Goal: Task Accomplishment & Management: Use online tool/utility

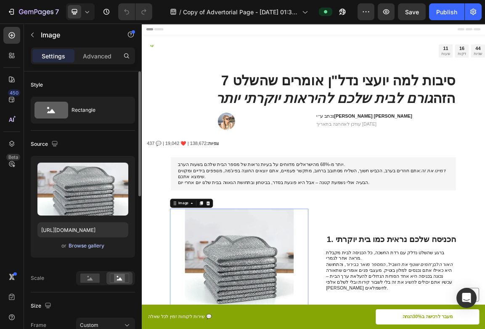
click at [85, 247] on div "Browse gallery" at bounding box center [87, 246] width 36 height 8
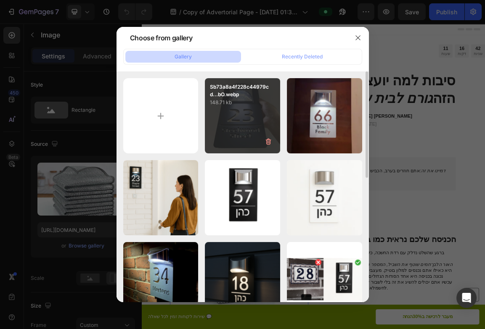
click at [237, 109] on div "Sb73a8a4f228c44979cd...bO.webp 148.71 kb" at bounding box center [242, 115] width 75 height 75
type input "https://cdn.shopify.com/s/files/1/0700/7735/0070/files/gempages_584302911312364…"
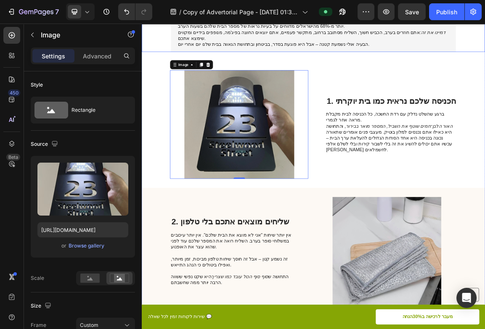
scroll to position [205, 0]
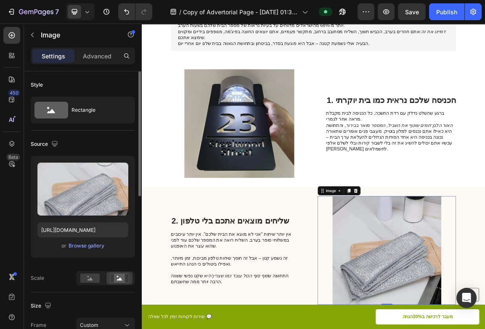
click at [105, 247] on div "or Browse gallery" at bounding box center [82, 246] width 91 height 10
click at [101, 247] on div "Browse gallery" at bounding box center [87, 246] width 36 height 8
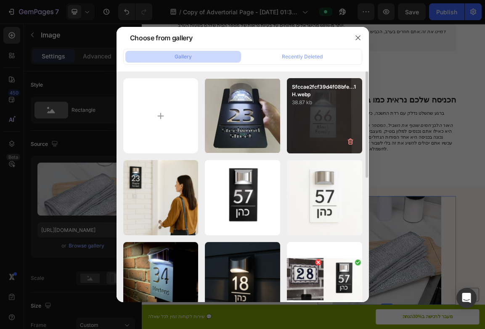
click at [325, 121] on div "Sfccae2fcf39d4f08bfe...1H.webp 38.87 kb" at bounding box center [324, 115] width 75 height 75
type input "https://cdn.shopify.com/s/files/1/0700/7735/0070/files/gempages_584302911312364…"
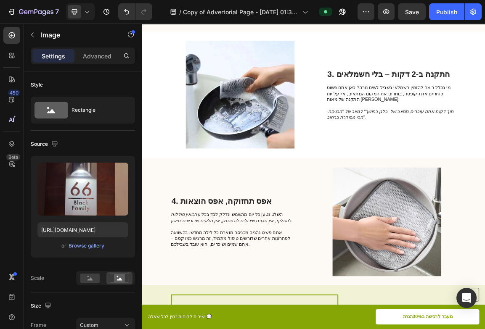
scroll to position [623, 0]
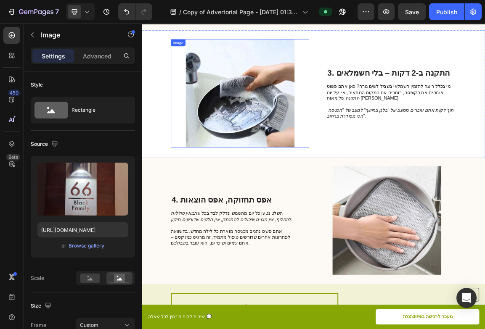
click at [273, 186] on img at bounding box center [286, 127] width 203 height 160
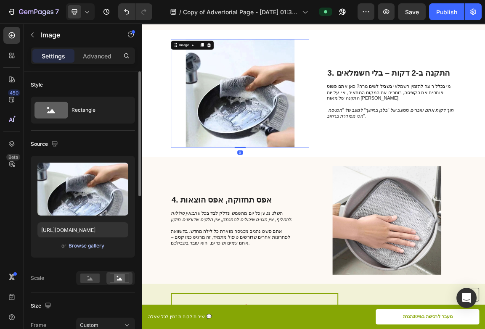
click at [93, 248] on div "Browse gallery" at bounding box center [87, 246] width 36 height 8
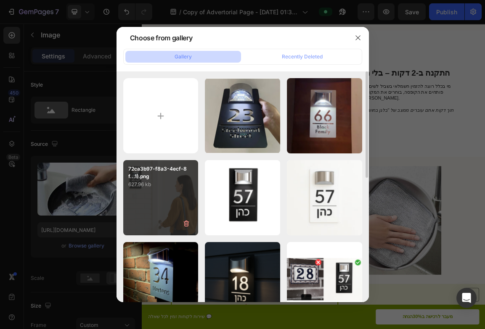
click at [153, 207] on div "72ca3b97-f8a3-4ecf-8f...1).png 627.96 kb" at bounding box center [160, 197] width 75 height 75
type input "https://cdn.shopify.com/s/files/1/0700/7735/0070/files/gempages_584302911312364…"
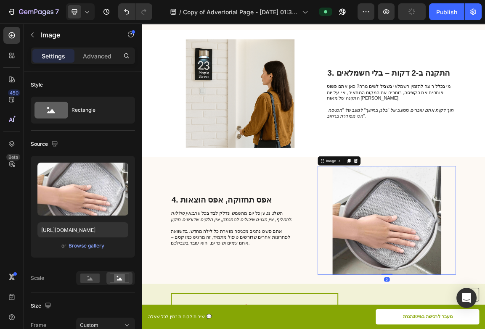
click at [102, 249] on div "Browse gallery" at bounding box center [87, 246] width 36 height 8
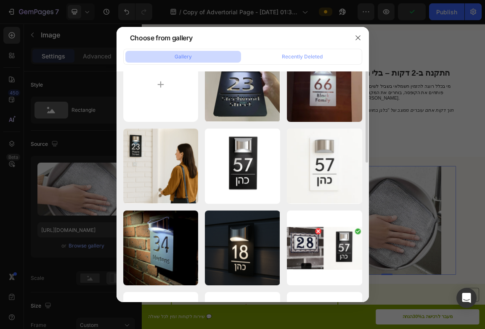
scroll to position [65, 0]
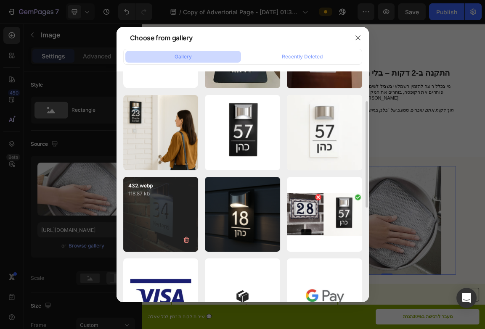
click at [181, 206] on div "432.webp 118.87 kb" at bounding box center [160, 214] width 75 height 75
type input "https://cdn.shopify.com/s/files/1/0700/7735/0070/files/gempages_584302911312364…"
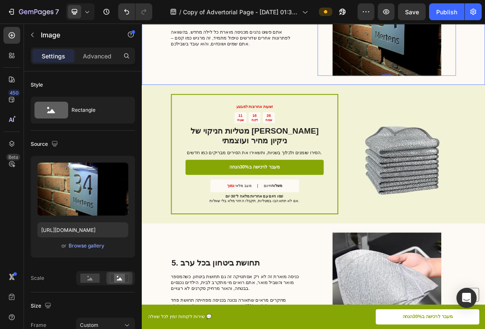
scroll to position [926, 0]
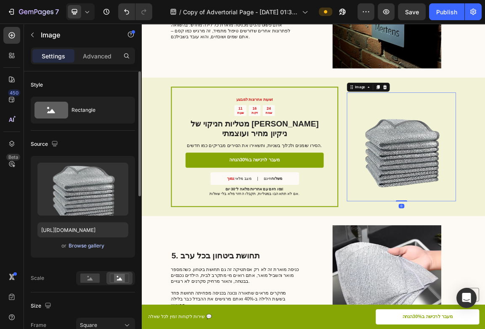
click at [85, 242] on button "Browse gallery" at bounding box center [86, 246] width 37 height 8
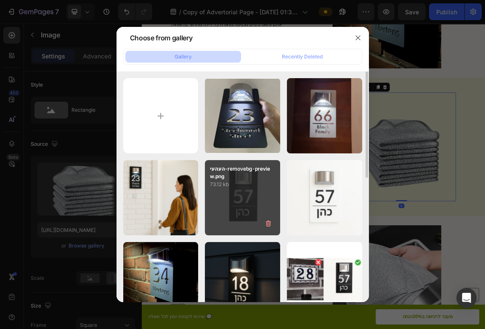
click at [226, 194] on div "העהעי-removebg-preview.png 73.12 kb" at bounding box center [242, 197] width 75 height 75
type input "https://cdn.shopify.com/s/files/1/0700/7735/0070/files/gempages_584302911312364…"
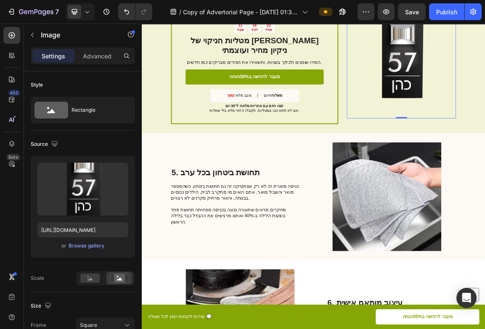
scroll to position [1062, 0]
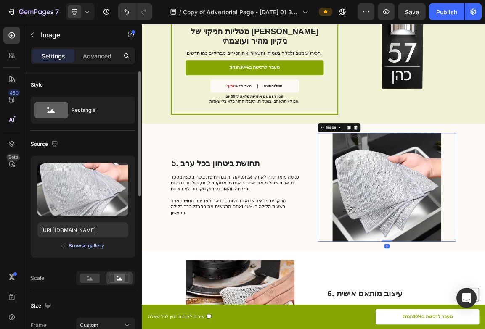
click at [82, 242] on button "Browse gallery" at bounding box center [86, 246] width 37 height 8
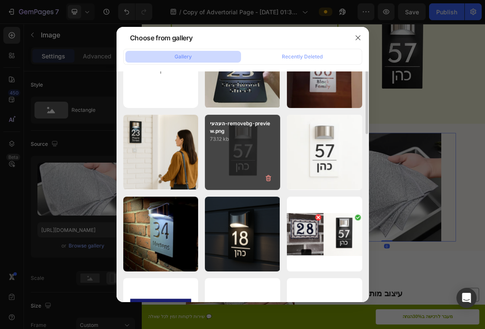
scroll to position [74, 0]
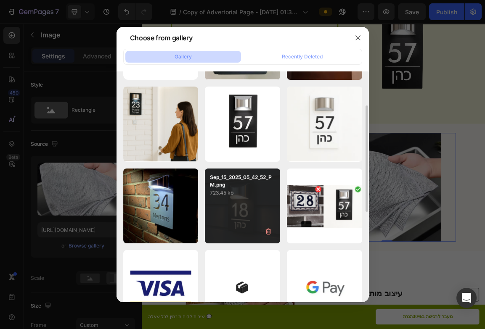
click at [263, 206] on div "Sep_15_2025_05_42_52_PM.png 723.45 kb" at bounding box center [242, 206] width 75 height 75
type input "https://cdn.shopify.com/s/files/1/0700/7735/0070/files/gempages_584302911312364…"
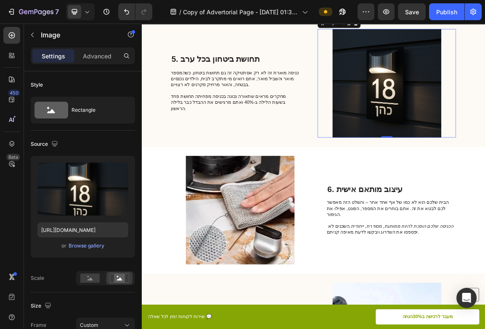
scroll to position [1222, 0]
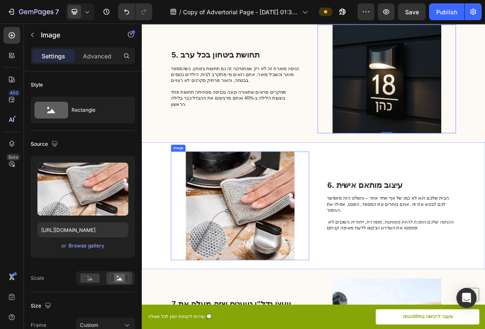
click at [306, 287] on img at bounding box center [286, 292] width 203 height 160
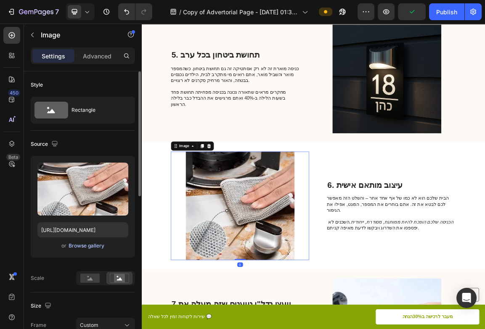
click at [90, 247] on div "Browse gallery" at bounding box center [87, 246] width 36 height 8
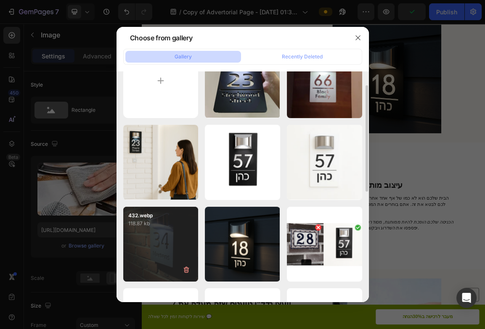
scroll to position [44, 0]
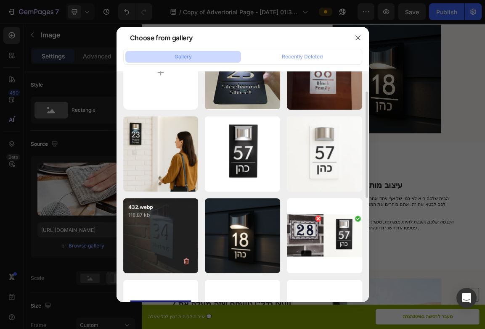
click at [165, 242] on div "432.webp 118.87 kb" at bounding box center [160, 236] width 75 height 75
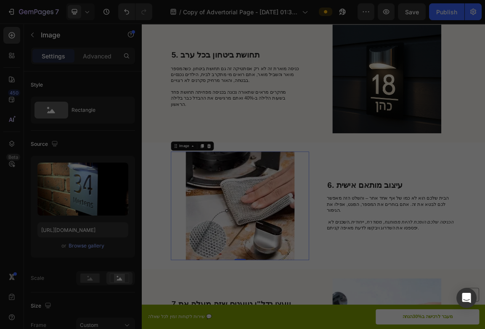
type input "https://cdn.shopify.com/s/files/1/0700/7735/0070/files/gempages_584302911312364…"
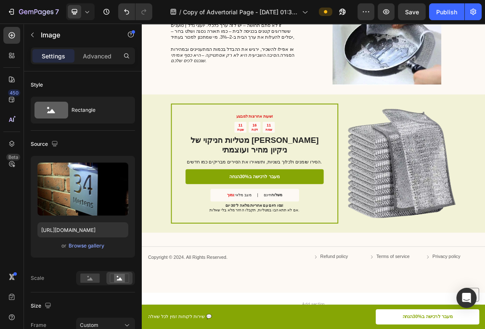
scroll to position [1634, 0]
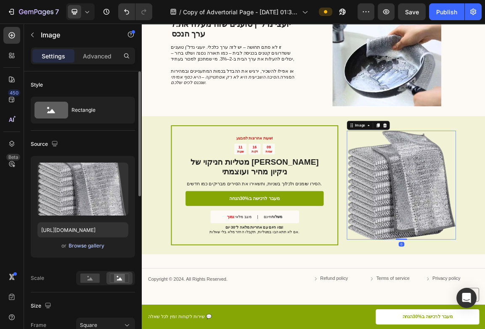
click at [80, 245] on div "Browse gallery" at bounding box center [87, 246] width 36 height 8
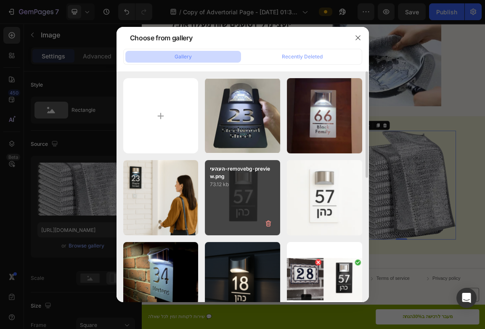
click at [267, 199] on div "העהעי-removebg-preview.png 73.12 kb" at bounding box center [242, 197] width 75 height 75
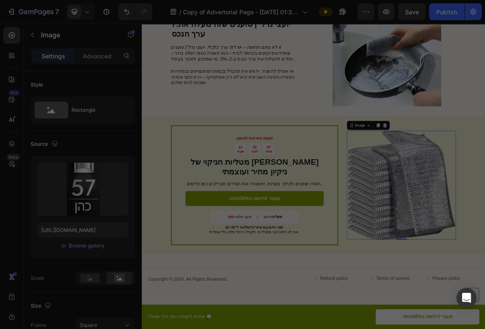
type input "https://cdn.shopify.com/s/files/1/0700/7735/0070/files/gempages_584302911312364…"
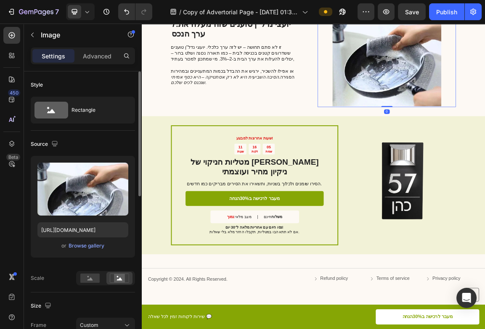
click at [86, 250] on div "or Browse gallery" at bounding box center [82, 246] width 91 height 10
click at [86, 248] on div "Browse gallery" at bounding box center [87, 246] width 36 height 8
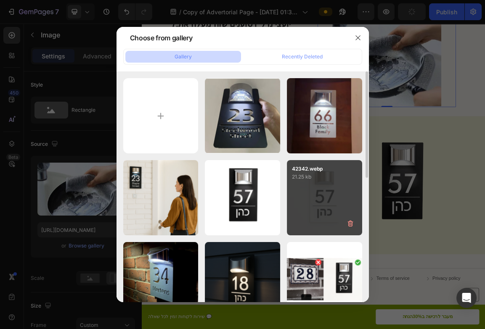
click at [330, 188] on div "42342.webp 21.25 kb" at bounding box center [324, 197] width 75 height 75
type input "https://cdn.shopify.com/s/files/1/0700/7735/0070/files/gempages_584302911312364…"
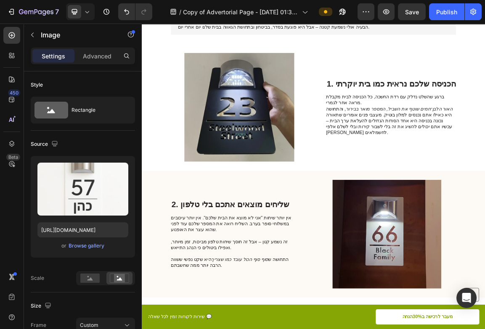
scroll to position [0, 0]
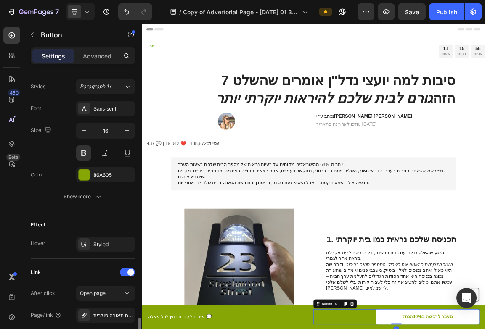
scroll to position [386, 0]
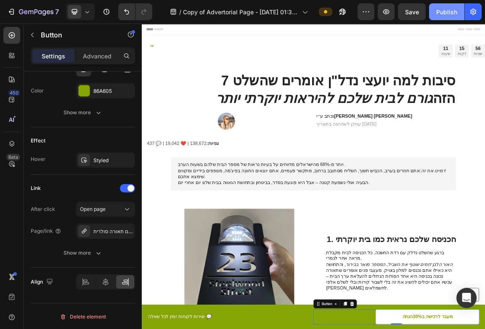
click at [444, 18] on button "Publish" at bounding box center [446, 11] width 35 height 17
click at [472, 13] on icon "button" at bounding box center [473, 12] width 8 height 8
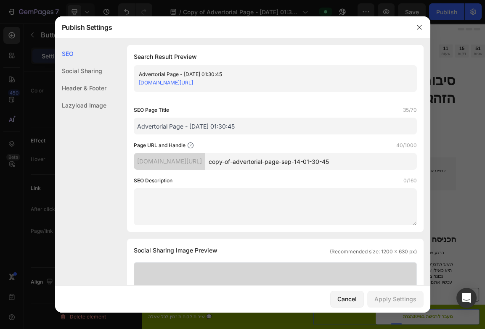
click at [308, 159] on input "copy-of-advertorial-page-sep-14-01-30-45" at bounding box center [311, 161] width 212 height 17
type input "adve5"
click at [377, 297] on div "Apply Settings" at bounding box center [395, 299] width 42 height 9
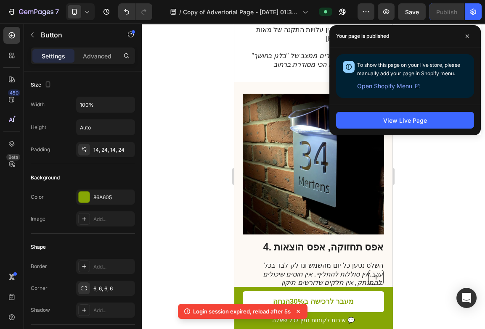
scroll to position [356, 0]
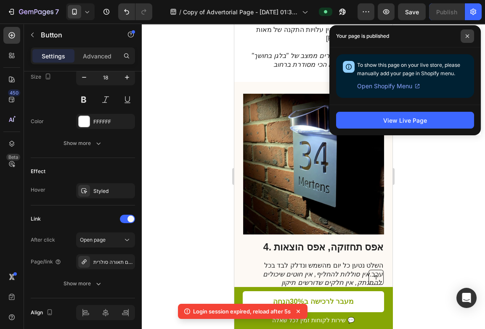
click at [465, 37] on span at bounding box center [467, 35] width 13 height 13
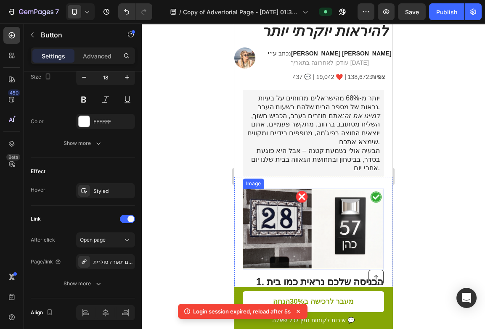
scroll to position [0, 0]
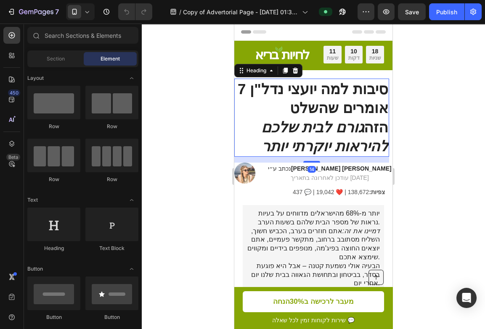
click at [336, 113] on h1 "7 סיבות למה יועצי נדל"ן אומרים שהשלט הזה גורם לבית שלכם להיראות יוקרתי יותר" at bounding box center [311, 118] width 155 height 78
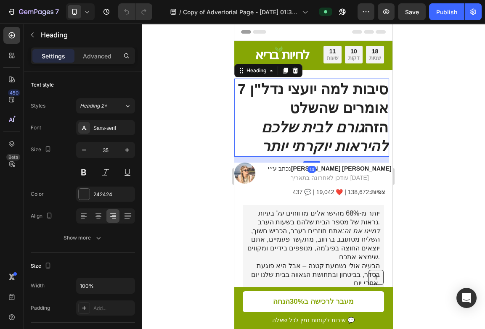
scroll to position [264, 0]
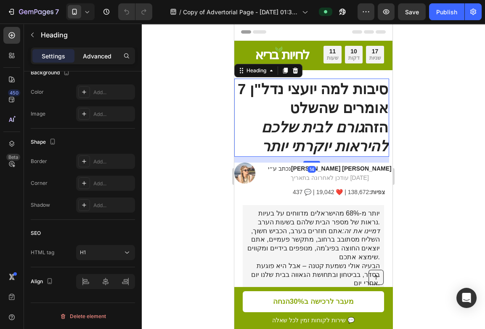
click at [98, 56] on p "Advanced" at bounding box center [97, 56] width 29 height 9
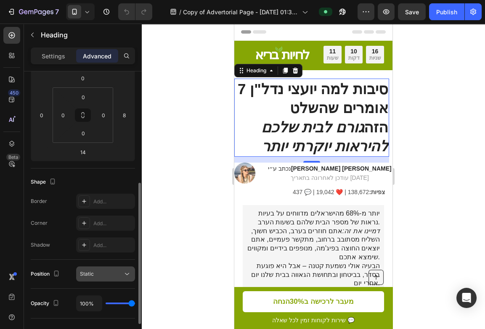
scroll to position [0, 0]
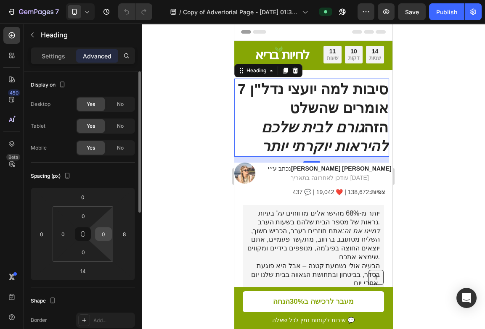
click at [105, 228] on input "0" at bounding box center [103, 234] width 13 height 13
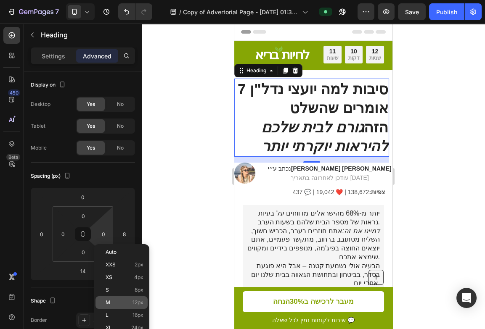
click at [116, 303] on p "M 12px" at bounding box center [125, 303] width 38 height 6
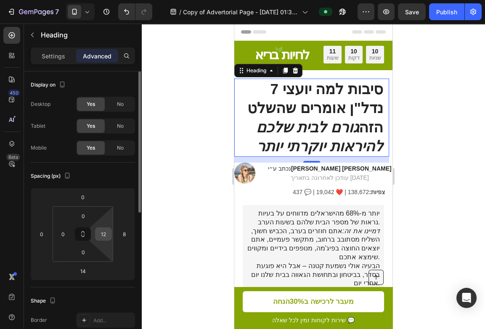
click at [109, 239] on div "12" at bounding box center [103, 234] width 17 height 13
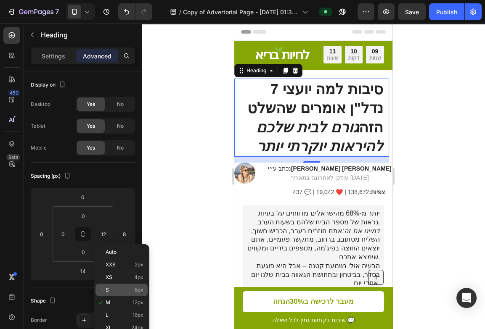
click at [113, 286] on div "S 8px" at bounding box center [122, 290] width 52 height 13
type input "8"
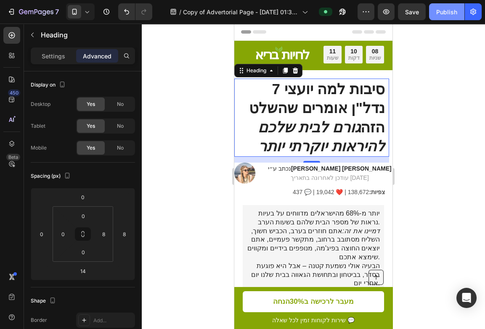
click at [437, 16] on div "Publish" at bounding box center [446, 12] width 21 height 9
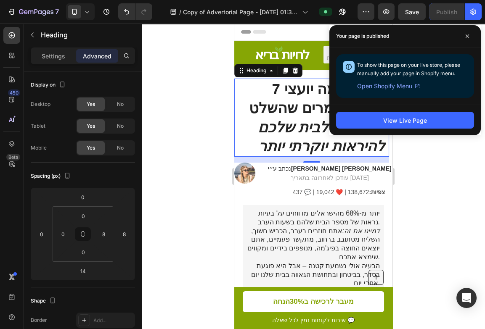
click at [219, 163] on div at bounding box center [313, 177] width 343 height 306
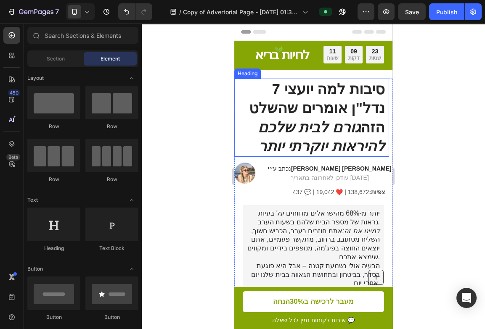
click at [294, 111] on h1 "7 סיבות למה יועצי נדל"ן אומרים שהשלט הזה גורם לבית שלכם להיראות יוקרתי יותר" at bounding box center [309, 118] width 151 height 78
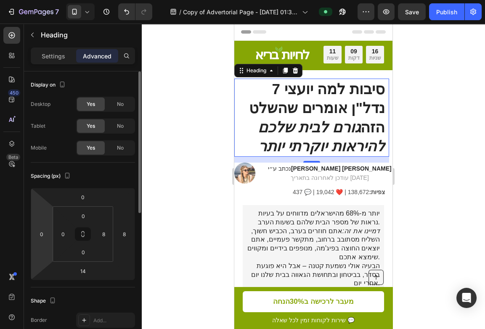
click at [49, 0] on html "7 Version history / Copy of Advertorial Page - [DATE] 01:30:45 Preview Save Pub…" at bounding box center [242, 0] width 485 height 0
click at [48, 0] on html "7 Version history / Copy of Advertorial Page - [DATE] 01:30:45 Preview Save Pub…" at bounding box center [242, 0] width 485 height 0
click at [43, 229] on input "0" at bounding box center [41, 234] width 13 height 13
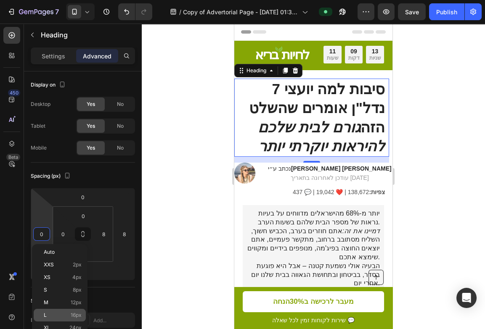
click at [48, 315] on p "L 16px" at bounding box center [63, 316] width 38 height 6
type input "16"
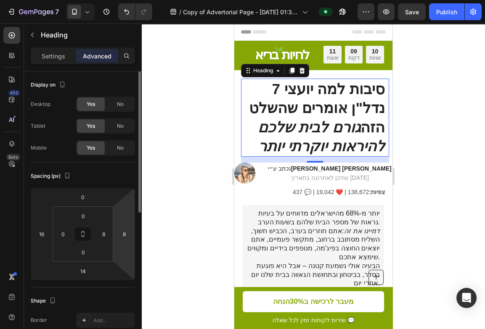
click at [129, 0] on html "7 Version history / Copy of Advertorial Page - [DATE] 01:30:45 Preview Save Pub…" at bounding box center [242, 0] width 485 height 0
click at [108, 234] on input "8" at bounding box center [103, 234] width 13 height 13
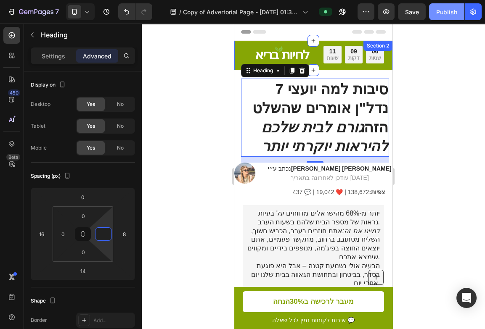
type input "0"
click at [450, 12] on div "Publish" at bounding box center [446, 12] width 21 height 9
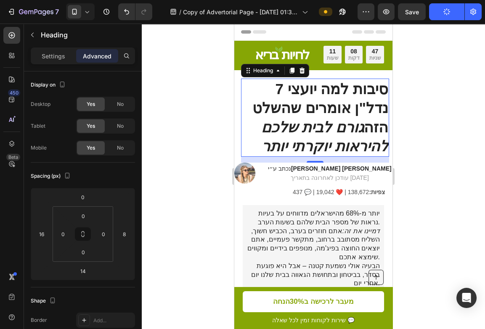
click at [202, 172] on div at bounding box center [313, 177] width 343 height 306
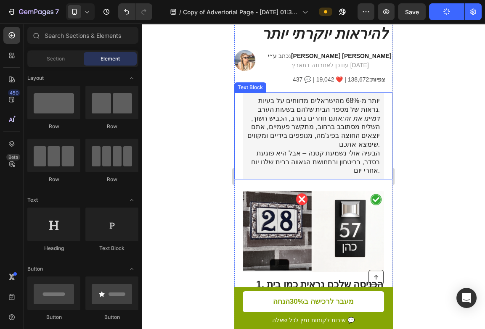
scroll to position [130, 0]
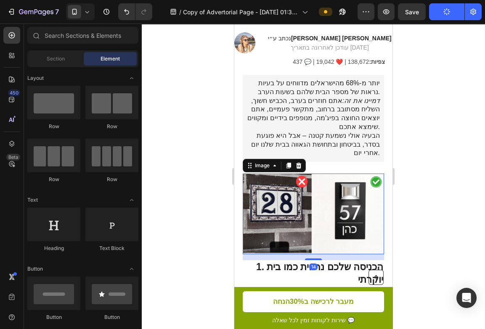
click at [282, 210] on img at bounding box center [313, 214] width 141 height 80
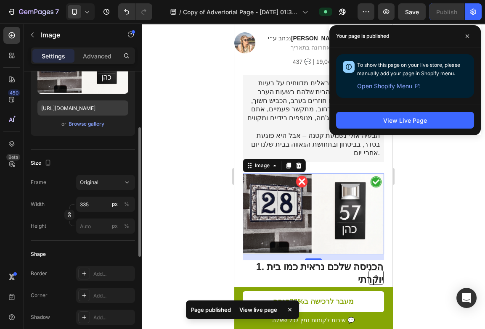
scroll to position [122, 0]
click at [98, 60] on p "Advanced" at bounding box center [97, 56] width 29 height 9
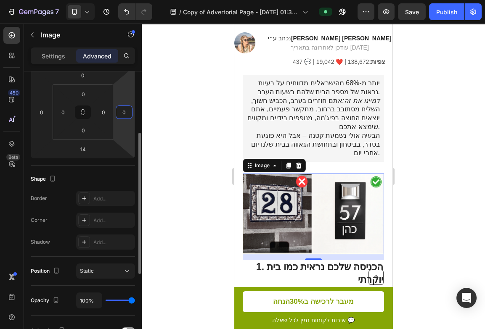
click at [119, 109] on input "0" at bounding box center [124, 112] width 13 height 13
type input "-1"
type input "0"
click at [109, 117] on input "0" at bounding box center [103, 112] width 13 height 13
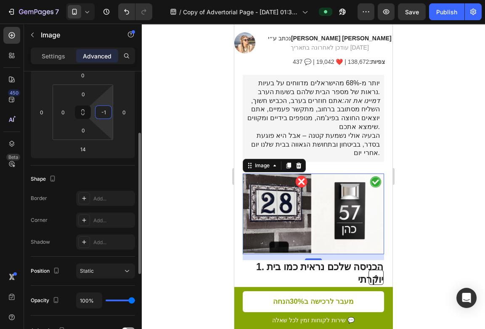
type input "-"
click at [103, 0] on html "7 Version history / Copy of Advertorial Page - [DATE] 01:30:45 Preview Save Pub…" at bounding box center [242, 0] width 485 height 0
click at [102, 107] on input "0" at bounding box center [103, 112] width 13 height 13
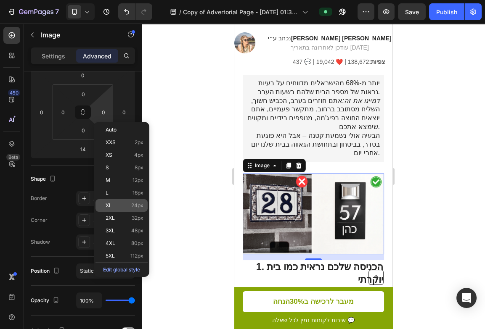
click at [103, 200] on div "XL 24px" at bounding box center [122, 205] width 52 height 13
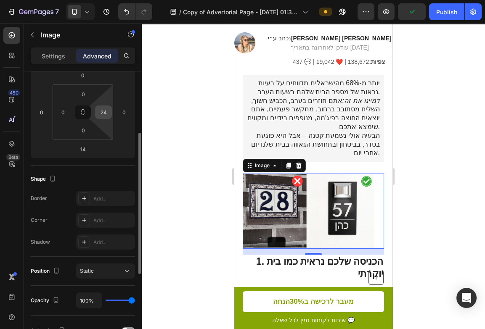
click at [103, 113] on input "24" at bounding box center [103, 112] width 13 height 13
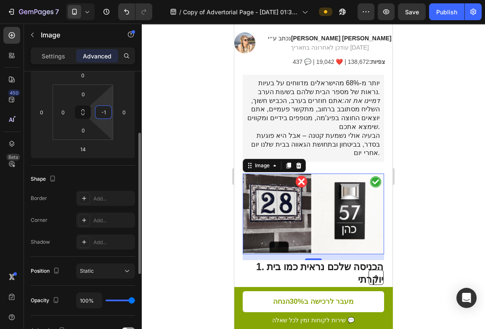
type input "-"
type input "0"
click at [109, 166] on div "Shape Border Add... Corner Add... Shadow Add..." at bounding box center [83, 211] width 104 height 91
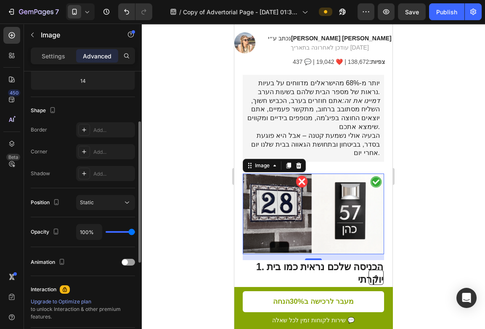
scroll to position [197, 0]
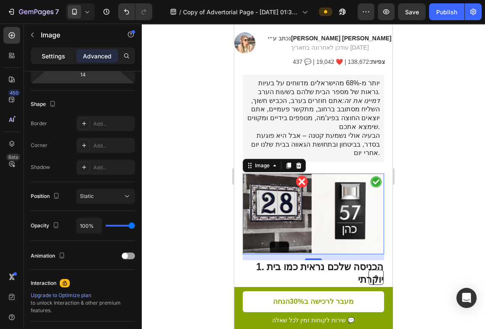
click at [61, 53] on p "Settings" at bounding box center [54, 56] width 24 height 9
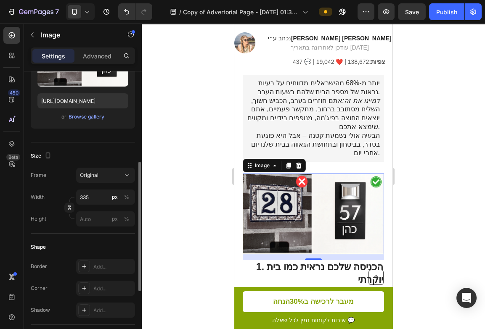
scroll to position [127, 0]
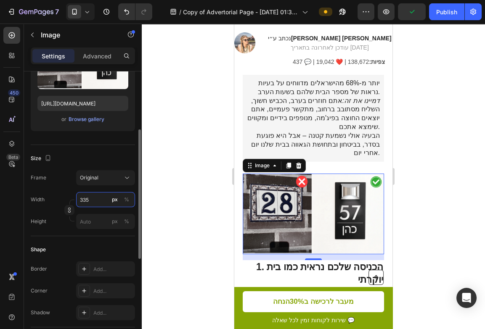
click at [93, 199] on input "335" at bounding box center [105, 199] width 59 height 15
type input "450"
click at [93, 180] on span "Original" at bounding box center [89, 178] width 19 height 8
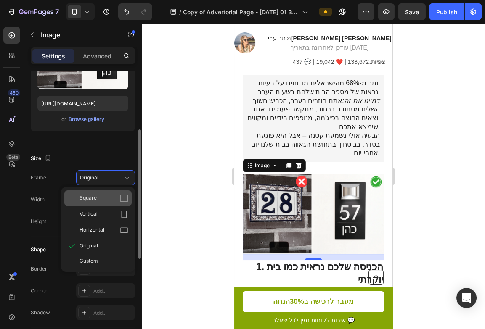
click at [110, 199] on div "Square" at bounding box center [104, 198] width 49 height 8
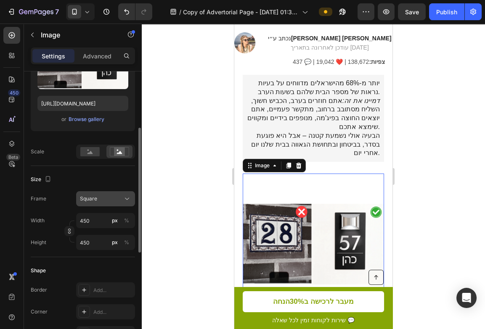
click at [101, 201] on div "Square" at bounding box center [100, 199] width 41 height 8
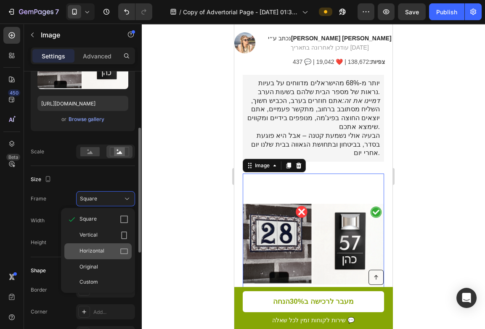
click at [102, 250] on span "Horizontal" at bounding box center [92, 251] width 25 height 8
type input "338"
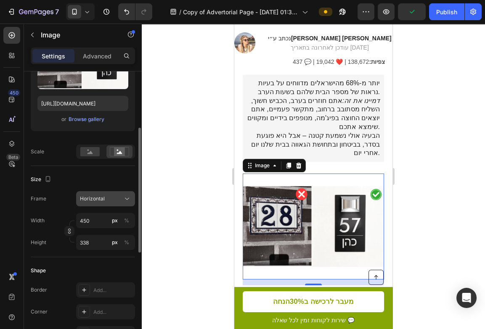
click at [122, 200] on div "Horizontal" at bounding box center [105, 199] width 51 height 8
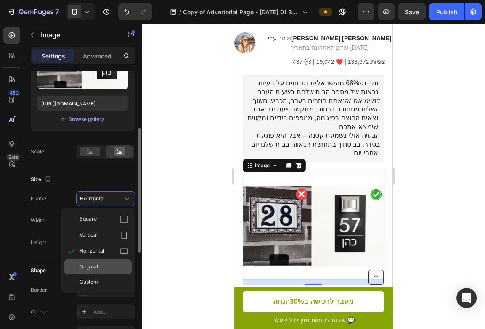
click at [95, 274] on div "Original" at bounding box center [97, 267] width 67 height 15
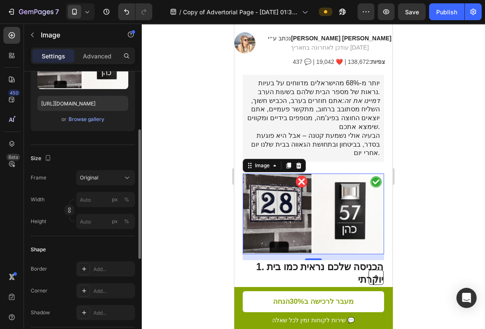
type input "450"
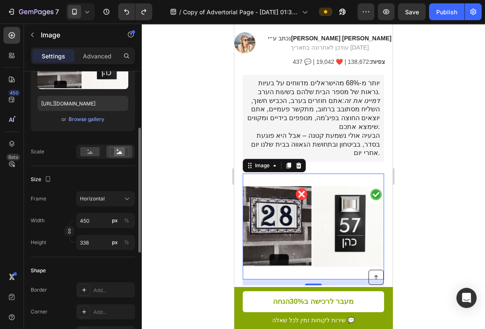
type input "450"
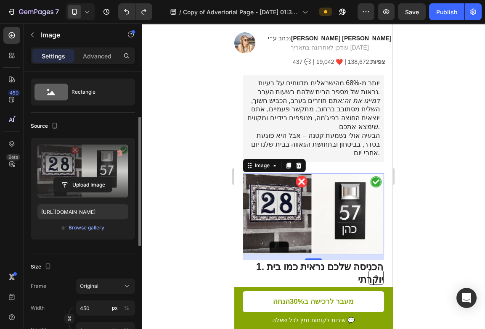
scroll to position [0, 0]
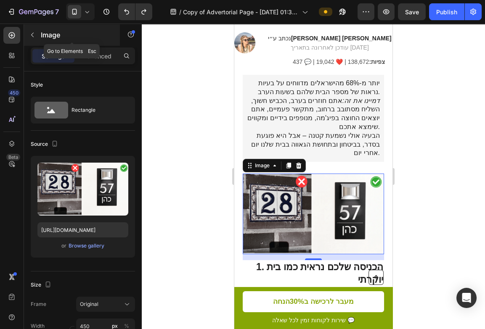
click at [29, 37] on icon "button" at bounding box center [32, 35] width 7 height 7
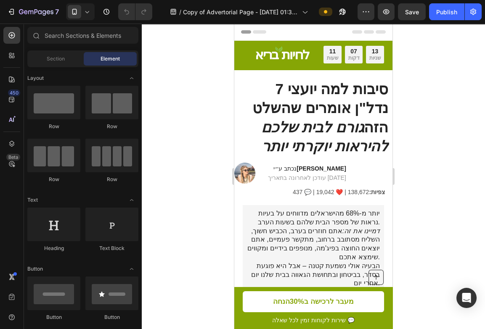
click at [191, 147] on div at bounding box center [313, 177] width 343 height 306
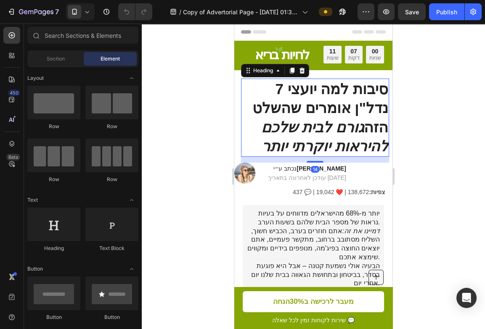
click at [300, 89] on h1 "7 סיבות למה יועצי נדל"ן אומרים שהשלט הזה גורם לבית שלכם להיראות יוקרתי יותר" at bounding box center [315, 118] width 148 height 78
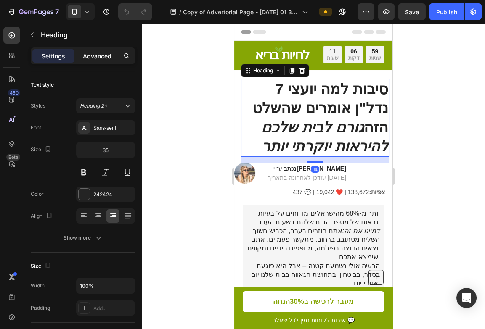
click at [106, 53] on p "Advanced" at bounding box center [97, 56] width 29 height 9
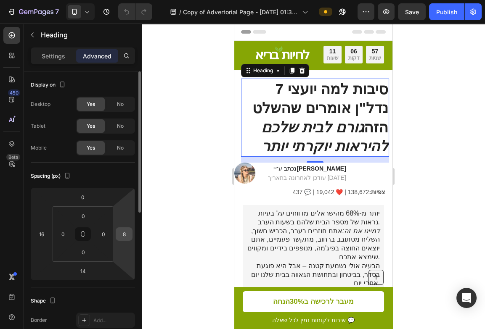
click at [117, 237] on div "8" at bounding box center [124, 234] width 17 height 13
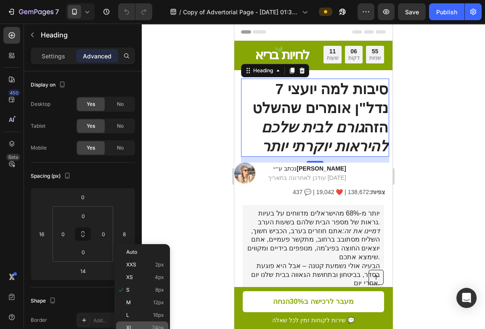
click at [138, 325] on p "XL 24px" at bounding box center [145, 328] width 38 height 6
type input "24"
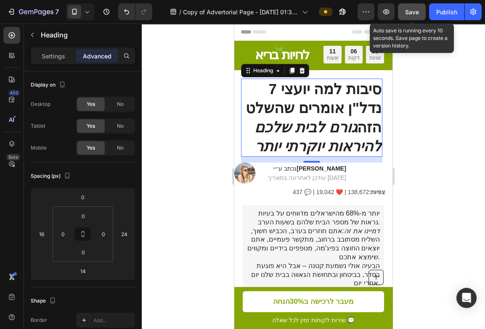
click at [409, 19] on button "Save" at bounding box center [412, 11] width 28 height 17
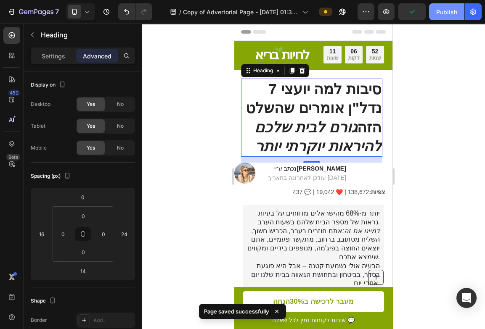
click at [440, 18] on button "Publish" at bounding box center [446, 11] width 35 height 17
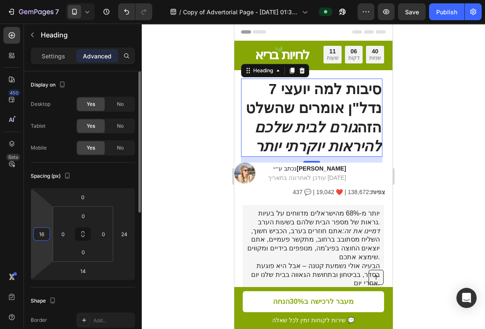
click at [40, 232] on input "16" at bounding box center [41, 234] width 13 height 13
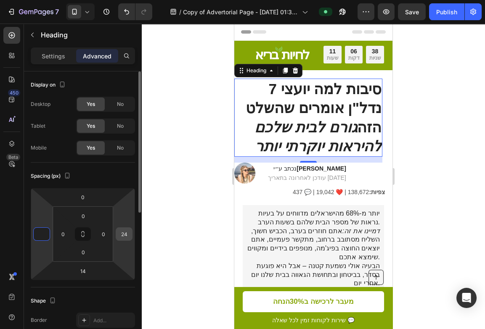
type input "0"
click at [119, 235] on input "24" at bounding box center [124, 234] width 13 height 13
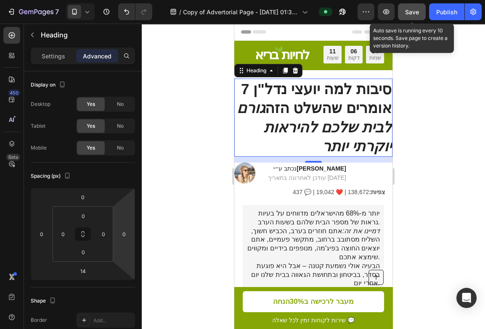
click at [412, 8] on div "Save" at bounding box center [412, 12] width 14 height 9
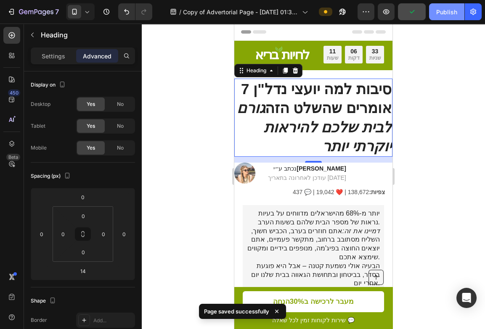
click at [442, 14] on div "Publish" at bounding box center [446, 12] width 21 height 9
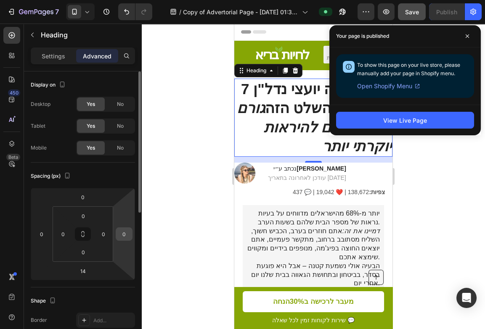
click at [123, 231] on input "0" at bounding box center [124, 234] width 13 height 13
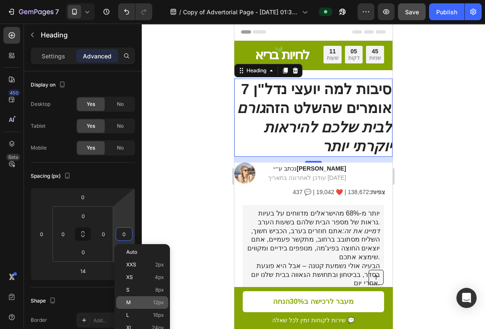
click at [144, 303] on p "M 12px" at bounding box center [145, 303] width 38 height 6
type input "12"
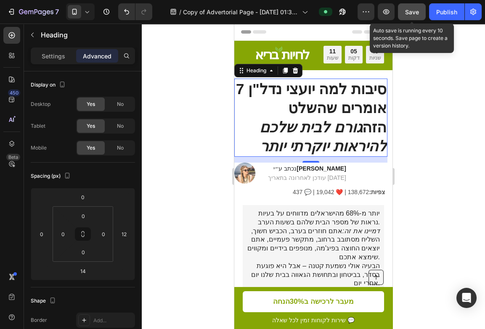
click at [411, 19] on button "Save" at bounding box center [412, 11] width 28 height 17
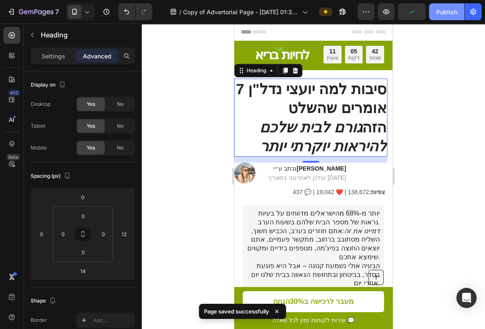
click at [436, 16] on button "Publish" at bounding box center [446, 11] width 35 height 17
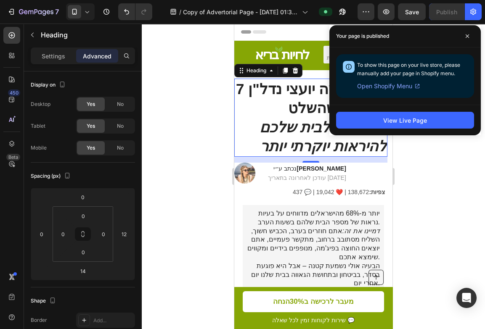
click at [210, 169] on div at bounding box center [313, 177] width 343 height 306
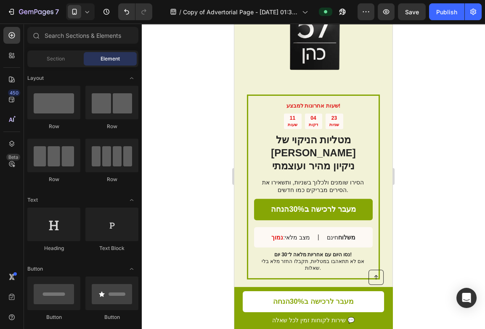
scroll to position [1333, 0]
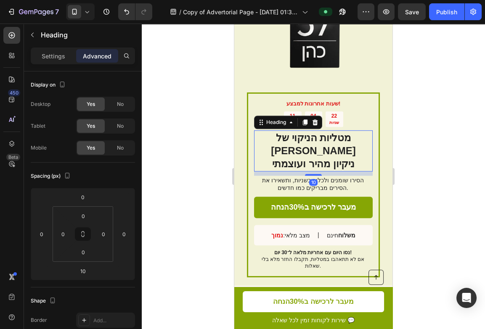
click at [311, 143] on h2 "מטליות הניקוי של בורדו ניקיון מהיר ועוצמתי" at bounding box center [313, 150] width 119 height 41
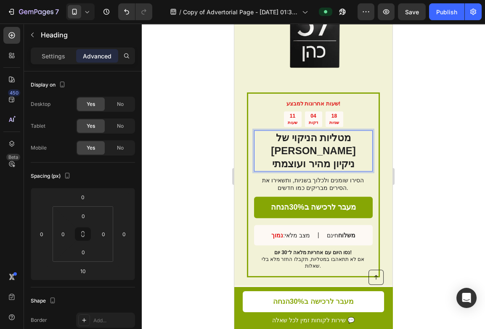
click at [307, 136] on strong "מטליות הניקוי של בורדו" at bounding box center [313, 144] width 85 height 24
drag, startPoint x: 305, startPoint y: 135, endPoint x: 390, endPoint y: 138, distance: 85.1
click at [373, 138] on h2 "מטליות הניקוי של בורדו ניקיון מהיר ועוצמתי" at bounding box center [313, 150] width 119 height 41
click at [343, 135] on strong "לשהל של בורדו" at bounding box center [313, 144] width 85 height 24
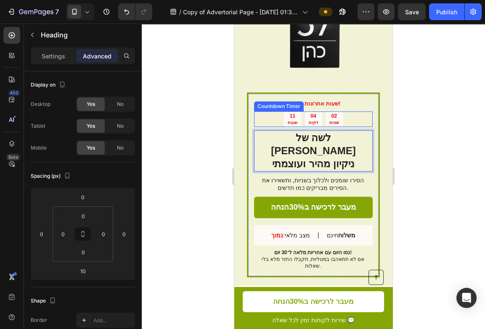
click at [314, 129] on div "שעות אחרונות למבצע! Text Block 11 שעות 04 דקות 02 שניות Countdown Timer לשה של …" at bounding box center [313, 185] width 119 height 171
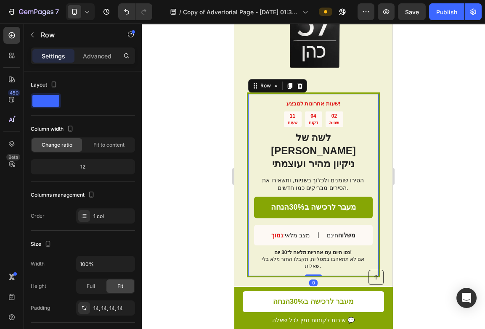
click at [314, 129] on div "שעות אחרונות למבצע! Text Block 11 שעות 04 דקות 02 שניות Countdown Timer ⁠⁠⁠⁠⁠⁠⁠…" at bounding box center [313, 185] width 119 height 171
click at [311, 158] on strong "ניקיון מהיר ועוצמתי" at bounding box center [313, 163] width 82 height 11
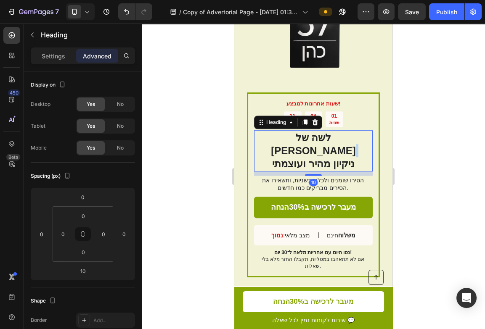
click at [311, 158] on strong "ניקיון מהיר ועוצמתי" at bounding box center [313, 163] width 82 height 11
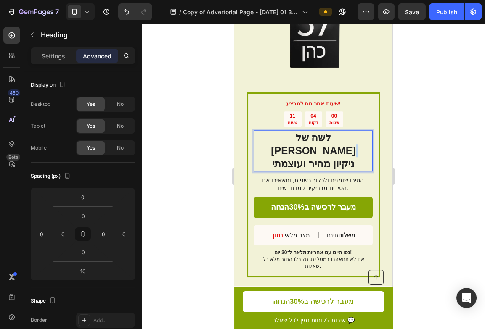
click at [311, 158] on strong "ניקיון מהיר ועוצמתי" at bounding box center [313, 163] width 82 height 11
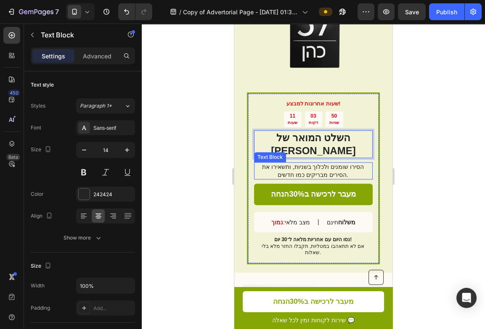
click at [309, 163] on p "הסירו שומנים ולכלוך בשניות, ותשאירו את הסירים מבריקים כמו חדשים." at bounding box center [313, 170] width 118 height 15
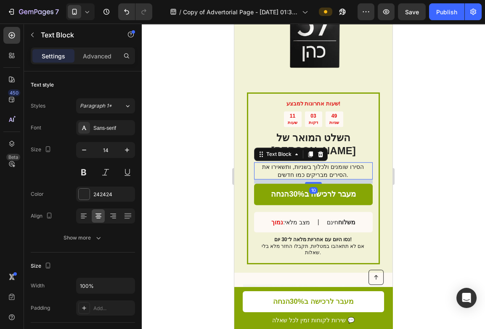
click at [309, 163] on p "הסירו שומנים ולכלוך בשניות, ותשאירו את הסירים מבריקים כמו חדשים." at bounding box center [313, 170] width 118 height 15
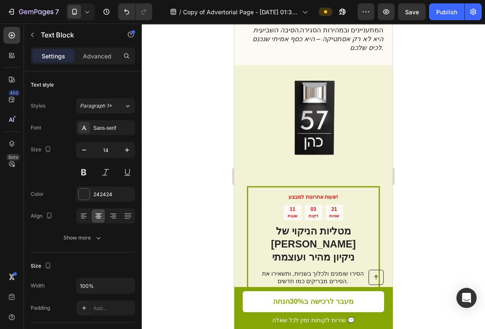
scroll to position [2345, 0]
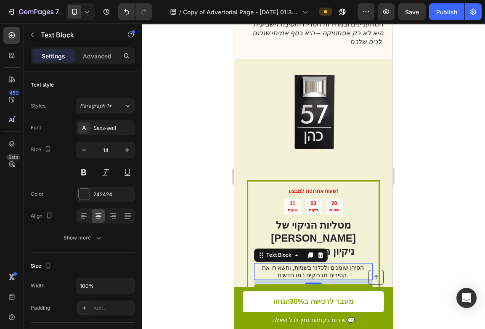
click at [310, 264] on p "הסירו שומנים ולכלוך בשניות, ותשאירו את הסירים מבריקים כמו חדשים." at bounding box center [313, 271] width 118 height 15
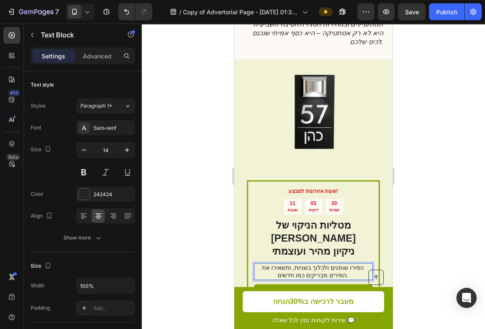
click at [310, 264] on p "הסירו שומנים ולכלוך בשניות, ותשאירו את הסירים מבריקים כמו חדשים." at bounding box center [313, 271] width 118 height 15
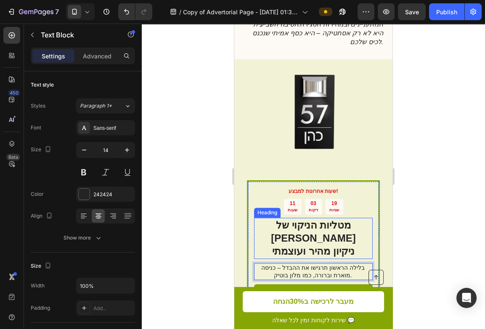
click at [308, 220] on strong "מטליות הניקוי של בורדו" at bounding box center [313, 232] width 85 height 24
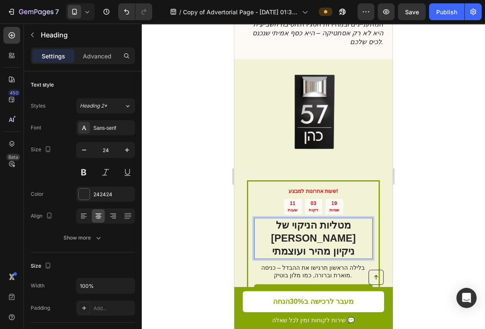
click at [308, 220] on strong "מטליות הניקוי של בורדו" at bounding box center [313, 232] width 85 height 24
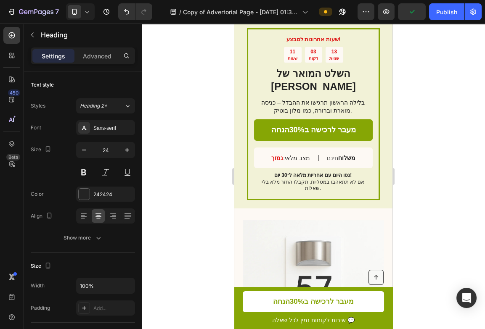
scroll to position [1365, 0]
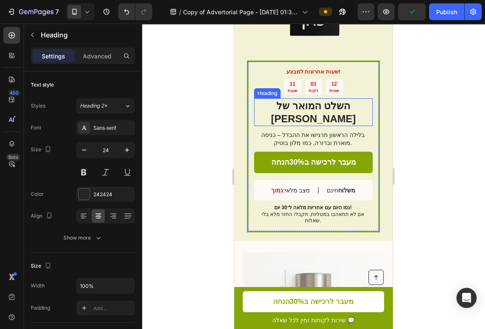
click at [284, 106] on p "השלט המואר של בורדו" at bounding box center [313, 112] width 117 height 26
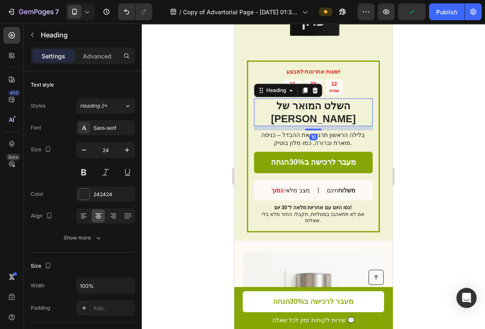
click at [284, 106] on p "השלט המואר של בורדו" at bounding box center [313, 112] width 117 height 26
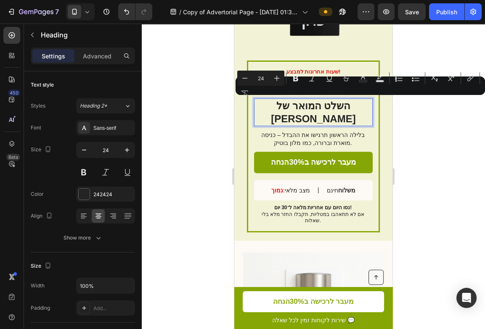
click at [331, 104] on p "השלט המואר של בורדו" at bounding box center [313, 112] width 117 height 26
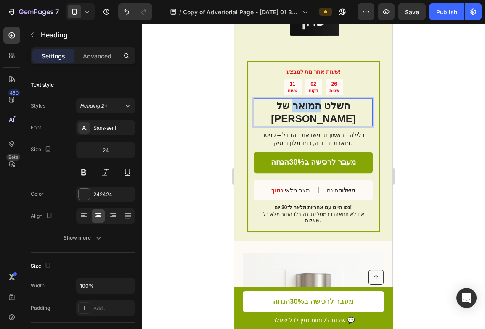
click at [331, 104] on p "השלט המואר של בורדו" at bounding box center [313, 112] width 117 height 26
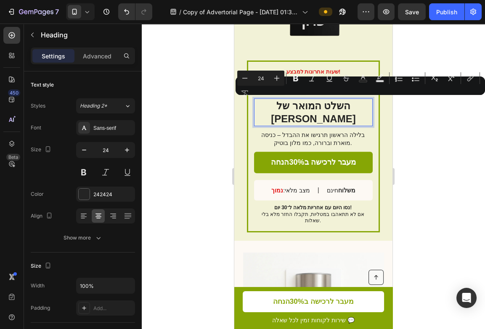
click at [331, 104] on p "השלט המואר של בורדו" at bounding box center [313, 112] width 117 height 26
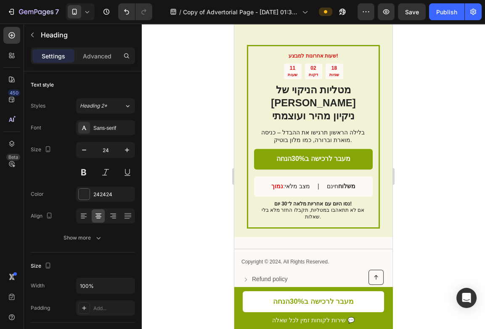
scroll to position [2486, 0]
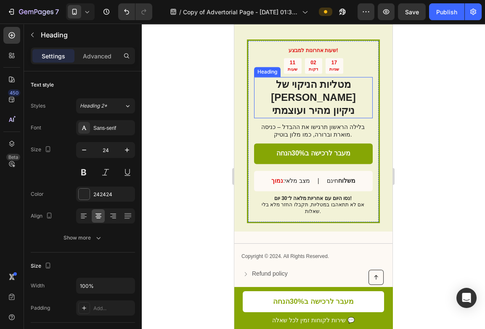
click at [332, 105] on strong "ניקיון מהיר ועוצמתי" at bounding box center [313, 110] width 82 height 11
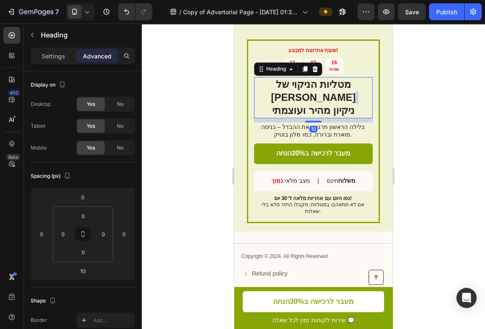
click at [332, 105] on strong "ניקיון מהיר ועוצמתי" at bounding box center [313, 110] width 82 height 11
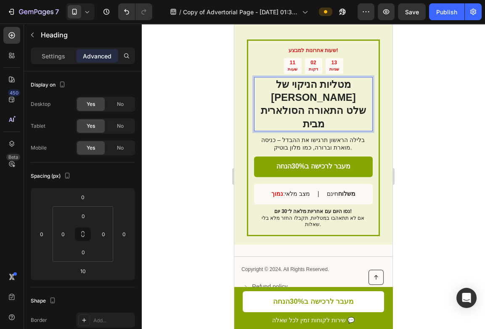
click at [329, 96] on p "מטליות הניקוי של בורדו שלט התאורה הסולארית מבית" at bounding box center [313, 104] width 117 height 53
click at [322, 105] on strong "שלט התאורה הסולארית מבית" at bounding box center [313, 117] width 105 height 24
click at [323, 105] on strong "שלט התאורה הסולארית מבית" at bounding box center [313, 117] width 105 height 24
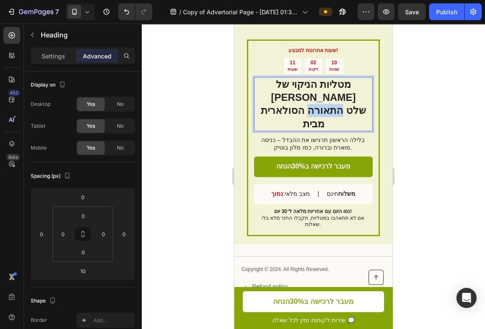
click at [323, 105] on strong "שלט התאורה הסולארית מבית" at bounding box center [313, 117] width 105 height 24
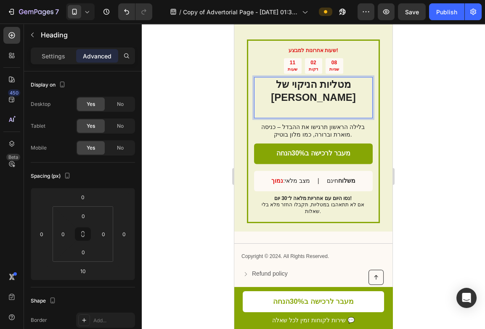
click at [324, 83] on p "מטליות הניקוי של בורדו" at bounding box center [313, 98] width 117 height 40
click at [320, 98] on p "⁠⁠⁠⁠⁠⁠⁠שלט התאורה הסולארית מבית" at bounding box center [313, 98] width 117 height 40
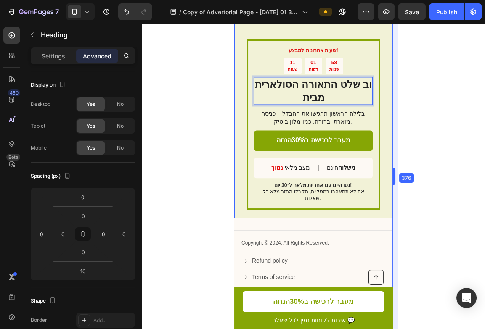
click at [396, 0] on body "7 Version history / Copy of Advertorial Page - Sep 14, 01:30:45 Preview Save Pu…" at bounding box center [242, 0] width 485 height 0
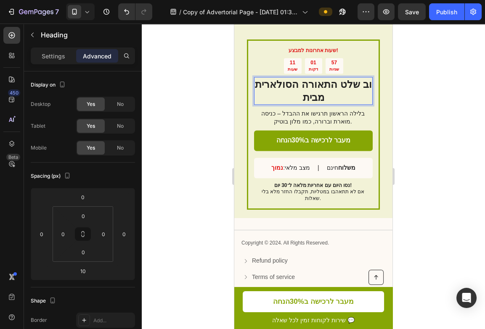
click at [334, 90] on p "וב שלט התאורה הסולארית מבית" at bounding box center [313, 91] width 117 height 26
click at [287, 92] on p "שלט התאורה הסולארית מבית" at bounding box center [313, 91] width 117 height 26
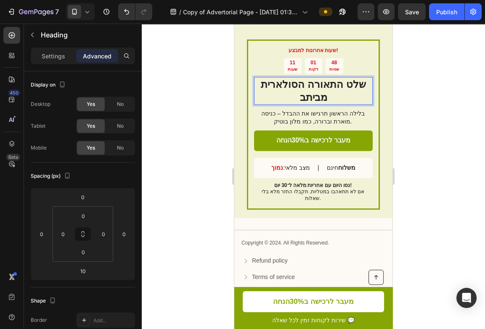
click at [294, 85] on p "שלט התאורה הסולארית מביתב" at bounding box center [313, 91] width 117 height 26
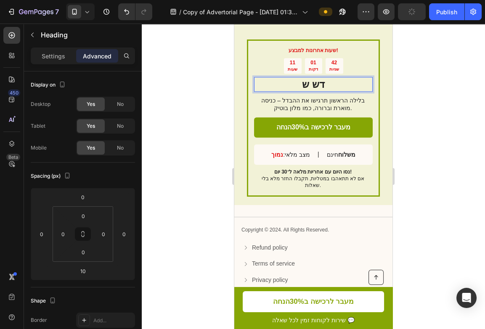
click at [310, 80] on p "דש ש" at bounding box center [313, 84] width 117 height 13
click at [334, 78] on p "לש" at bounding box center [313, 84] width 117 height 13
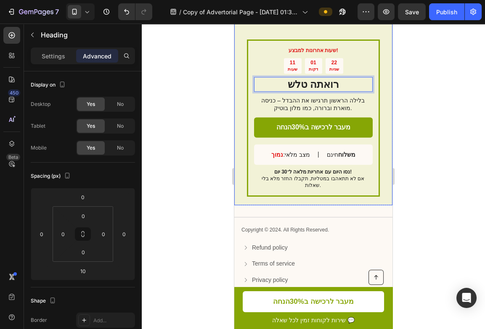
click at [415, 84] on div at bounding box center [313, 177] width 343 height 306
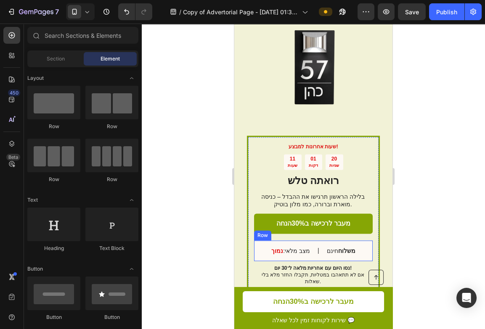
scroll to position [2385, 0]
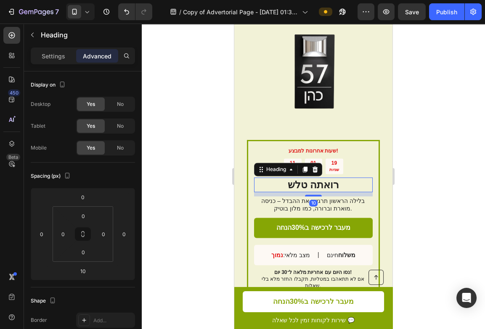
click at [314, 178] on p "רואתה טלש" at bounding box center [313, 184] width 117 height 13
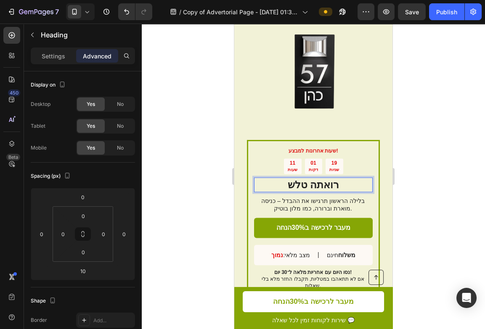
click at [314, 178] on p "רואתה טלש" at bounding box center [313, 184] width 117 height 13
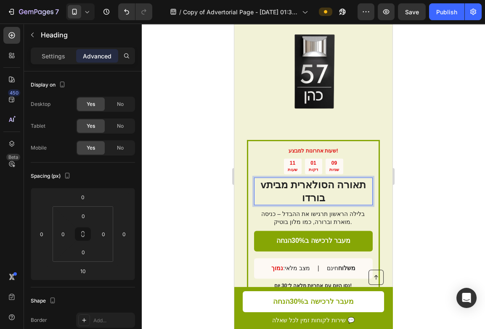
click at [312, 178] on p "vתאורה הסולארית מבית בורדו" at bounding box center [313, 191] width 117 height 26
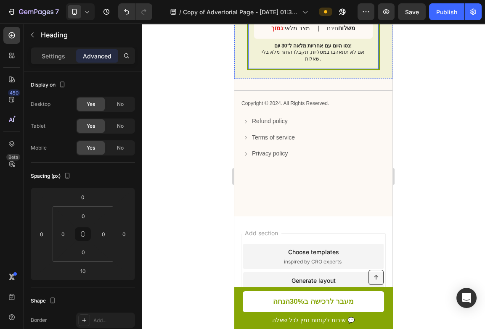
scroll to position [2626, 0]
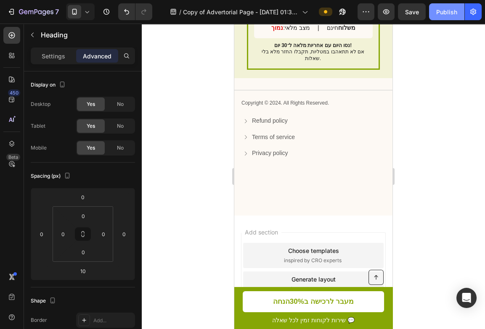
click at [455, 17] on button "Publish" at bounding box center [446, 11] width 35 height 17
click at [201, 192] on div at bounding box center [313, 177] width 343 height 306
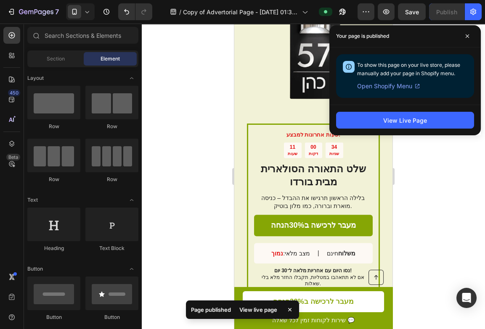
scroll to position [1308, 0]
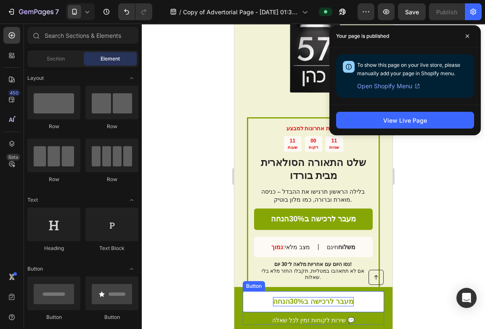
click at [281, 303] on strong "הנחה" at bounding box center [281, 302] width 17 height 8
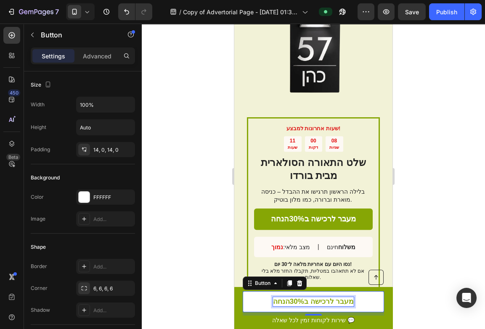
click at [296, 302] on p "מעבר לרכישה ב30% הנחה" at bounding box center [313, 301] width 81 height 9
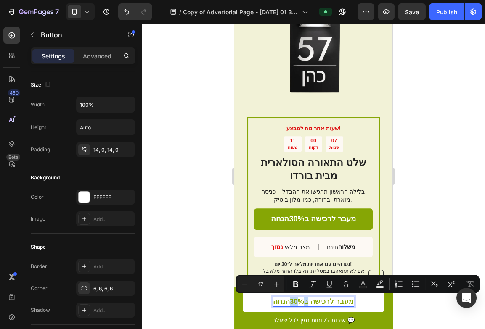
click at [296, 302] on p "מעבר לרכישה ב30% הנחה" at bounding box center [313, 301] width 81 height 9
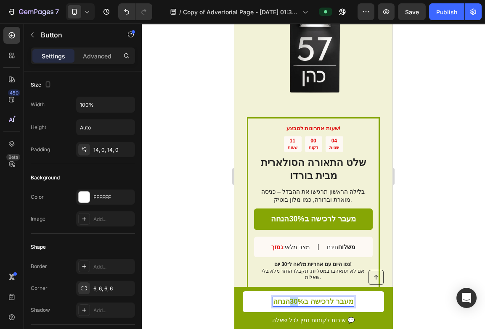
drag, startPoint x: 294, startPoint y: 301, endPoint x: 299, endPoint y: 300, distance: 5.1
click at [299, 300] on p "מעבר לרכישה ב30% הנחה" at bounding box center [313, 301] width 81 height 9
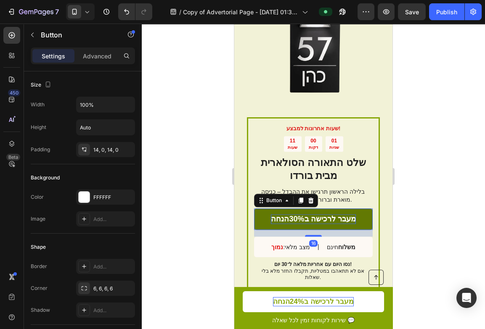
click at [287, 223] on strong "הנחה" at bounding box center [280, 219] width 18 height 8
click at [298, 220] on p "מעבר לרכישה ב30% הנחה" at bounding box center [313, 220] width 85 height 10
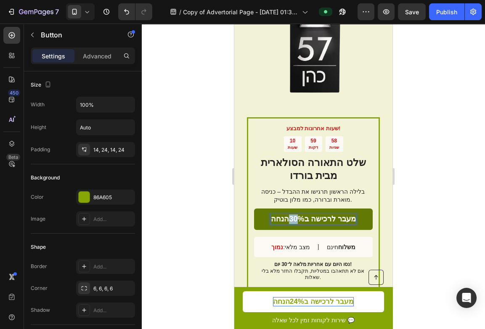
drag, startPoint x: 299, startPoint y: 218, endPoint x: 292, endPoint y: 218, distance: 6.7
click at [292, 218] on p "מעבר לרכישה ב30% הנחה" at bounding box center [313, 220] width 85 height 10
click at [209, 149] on div at bounding box center [313, 177] width 343 height 306
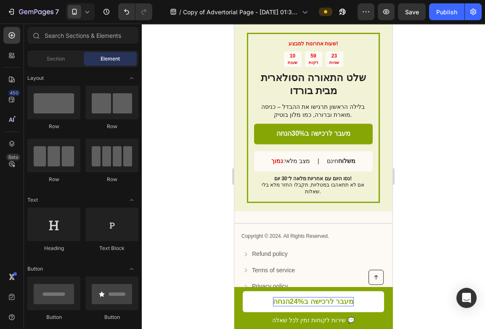
scroll to position [2491, 0]
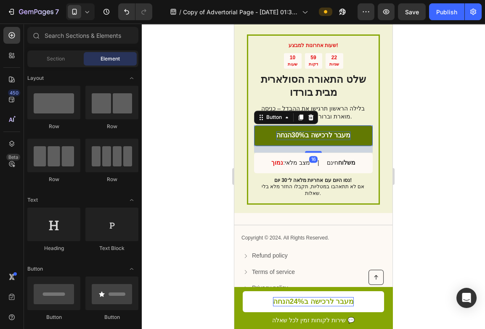
click at [297, 131] on p "מעבר לרכישה ב30% הנחה" at bounding box center [313, 135] width 74 height 9
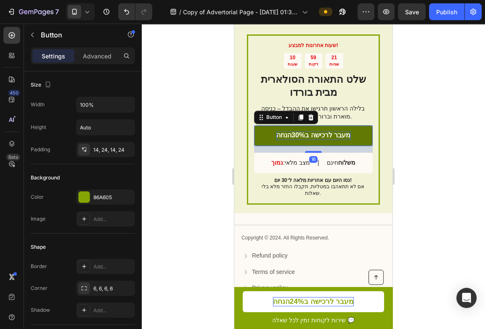
click at [299, 131] on p "מעבר לרכישה ב30% הנחה" at bounding box center [313, 135] width 74 height 9
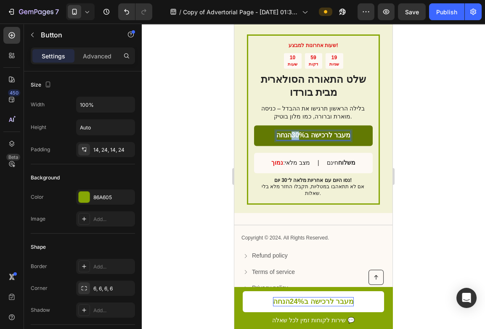
drag, startPoint x: 300, startPoint y: 128, endPoint x: 295, endPoint y: 128, distance: 5.5
click at [295, 131] on p "מעבר לרכישה ב30% הנחה" at bounding box center [313, 135] width 74 height 9
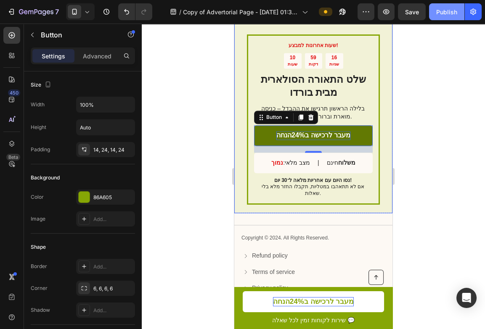
click at [450, 8] on div "Publish" at bounding box center [446, 12] width 21 height 9
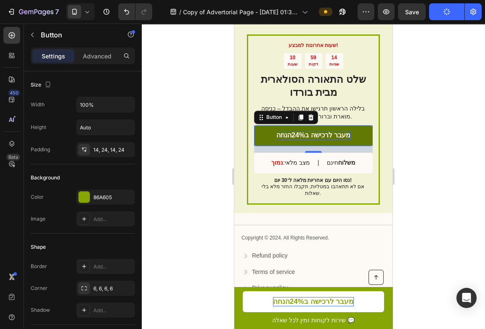
click at [228, 82] on div at bounding box center [313, 177] width 343 height 306
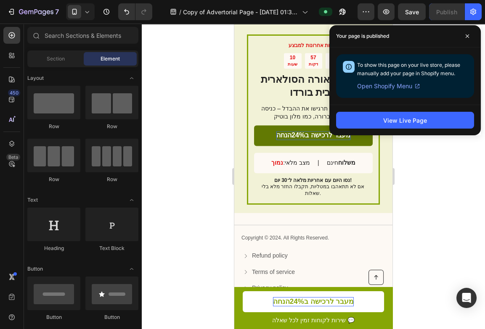
click at [175, 95] on div at bounding box center [313, 177] width 343 height 306
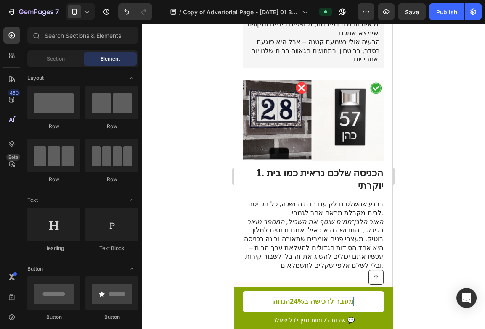
scroll to position [0, 0]
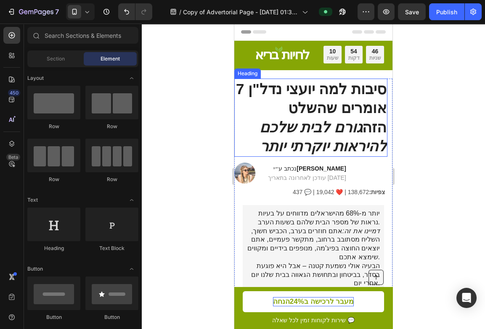
click at [342, 145] on icon "גורם לבית שלכם להיראות יוקרתי יותר" at bounding box center [323, 137] width 127 height 36
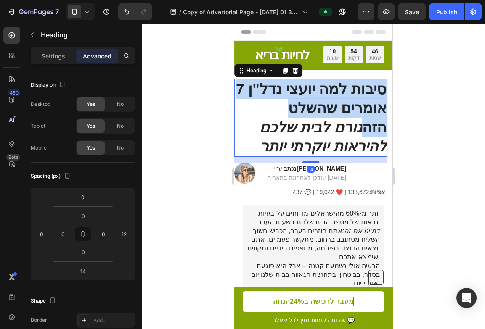
click at [342, 145] on icon "גורם לבית שלכם להיראות יוקרתי יותר" at bounding box center [323, 137] width 127 height 36
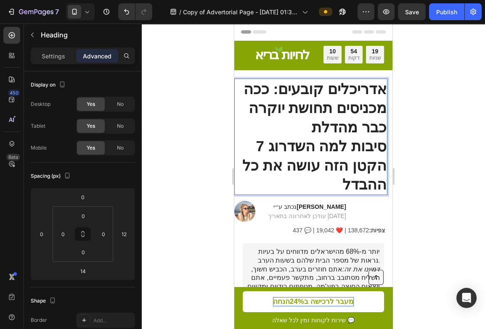
click at [249, 143] on p "אדריכלים קובעים: ככה מכניסים תחושת יוקרה כבר מהדלת 7 סיבות למה השדרוג הקטן הזה …" at bounding box center [310, 137] width 151 height 115
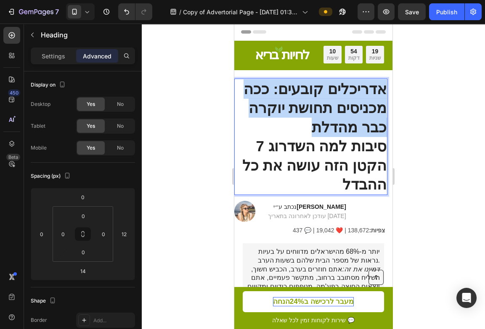
click at [249, 143] on p "אדריכלים קובעים: ככה מכניסים תחושת יוקרה כבר מהדלת 7 סיבות למה השדרוג הקטן הזה …" at bounding box center [310, 137] width 151 height 115
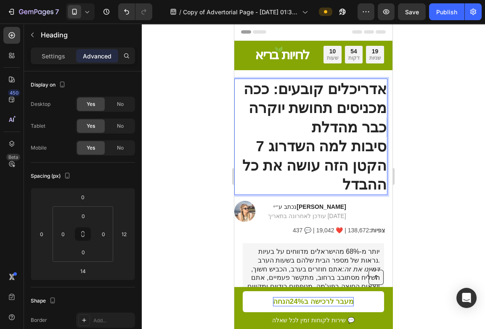
click at [249, 143] on p "אדריכלים קובעים: ככה מכניסים תחושת יוקרה כבר מהדלת 7 סיבות למה השדרוג הקטן הזה …" at bounding box center [310, 137] width 151 height 115
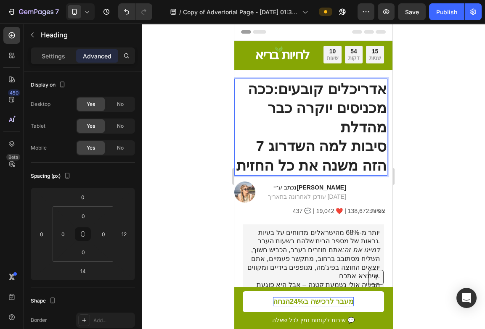
click at [382, 150] on strong "7 סיבות למה השדרוג הזה משנה את כל החזית" at bounding box center [311, 156] width 150 height 36
click at [384, 147] on strong "7 סיבות למה השדרוג הזה משנה את כל החזית" at bounding box center [311, 156] width 150 height 36
click at [240, 158] on p "אדריכלים קובעים: ככה מכניסים יוקרה כבר מהדלת 7 סיבות למה השדרוג הזה משנה את כל …" at bounding box center [310, 128] width 151 height 96
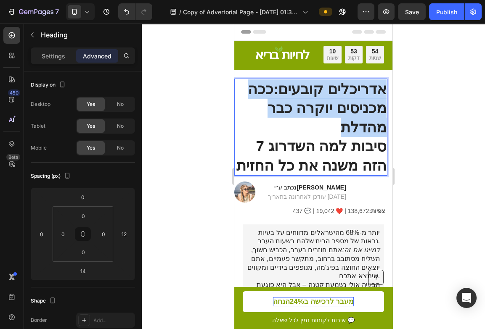
click at [240, 158] on p "אדריכלים קובעים: ככה מכניסים יוקרה כבר מהדלת 7 סיבות למה השדרוג הזה משנה את כל …" at bounding box center [310, 128] width 151 height 96
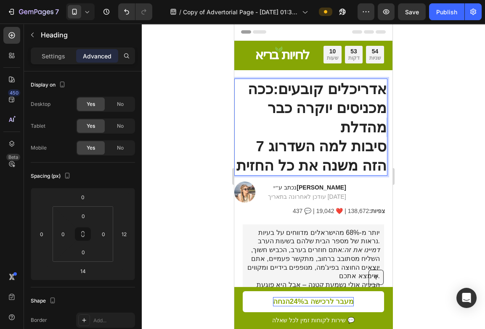
click at [240, 158] on p "אדריכלים קובעים: ככה מכניסים יוקרה כבר מהדלת 7 סיבות למה השדרוג הזה משנה את כל …" at bounding box center [310, 128] width 151 height 96
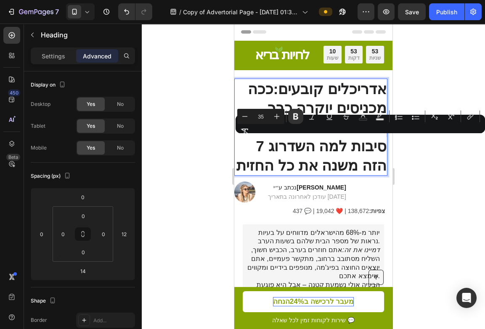
click at [240, 158] on p "אדריכלים קובעים: ככה מכניסים יוקרה כבר מהדלת 7 סיבות למה השדרוג הזה משנה את כל …" at bounding box center [310, 128] width 151 height 96
click at [240, 157] on p "אדריכלים קובעים: ככה מכניסים יוקרה כבר מהדלת 7 סיבות למה השדרוג הזה משנה את כל …" at bounding box center [310, 128] width 151 height 96
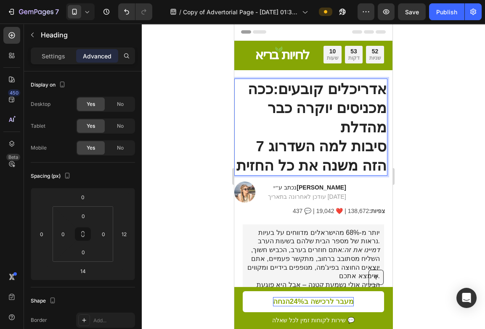
click at [279, 156] on p "אדריכלים קובעים: ככה מכניסים יוקרה כבר מהדלת 7 סיבות למה השדרוג הזה משנה את כל …" at bounding box center [310, 128] width 151 height 96
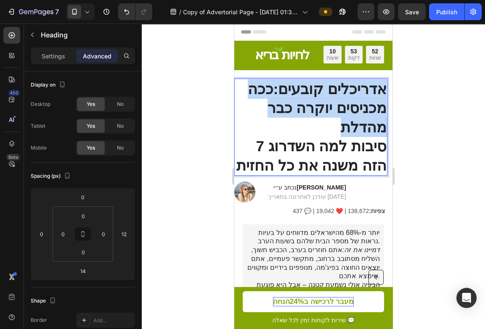
click at [279, 156] on p "אדריכלים קובעים: ככה מכניסים יוקרה כבר מהדלת 7 סיבות למה השדרוג הזה משנה את כל …" at bounding box center [310, 128] width 151 height 96
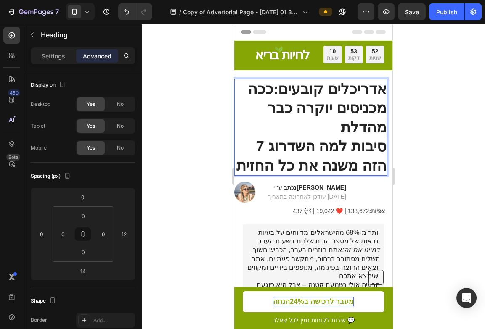
click at [279, 156] on p "אדריכלים קובעים: ככה מכניסים יוקרה כבר מהדלת 7 סיבות למה השדרוג הזה משנה את כל …" at bounding box center [310, 128] width 151 height 96
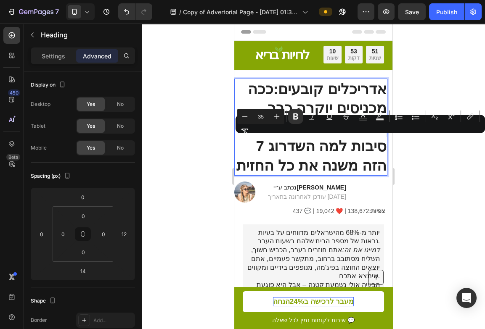
click at [279, 156] on p "אדריכלים קובעים: ככה מכניסים יוקרה כבר מהדלת 7 סיבות למה השדרוג הזה משנה את כל …" at bounding box center [310, 128] width 151 height 96
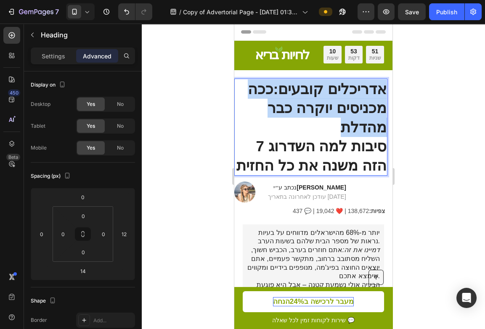
click at [279, 156] on p "אדריכלים קובעים: ככה מכניסים יוקרה כבר מהדלת 7 סיבות למה השדרוג הזה משנה את כל …" at bounding box center [310, 128] width 151 height 96
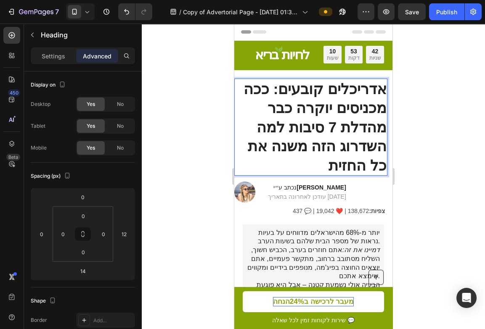
click at [345, 127] on strong "אדריכלים קובעים: ככה מכניסים יוקרה כבר מהדלת 7 סיבות למה השדרוג הזה משנה את כל …" at bounding box center [315, 127] width 143 height 93
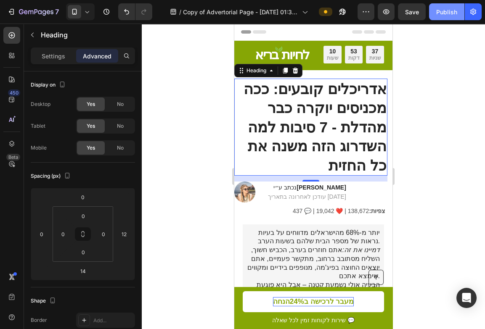
click at [451, 15] on div "Publish" at bounding box center [446, 12] width 21 height 9
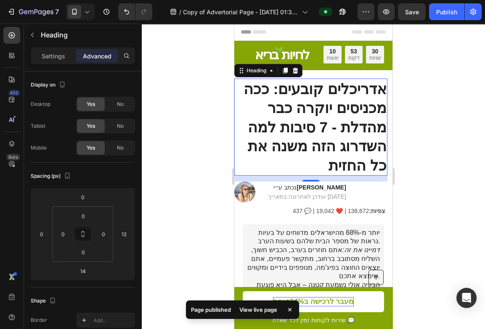
click at [447, 210] on div at bounding box center [313, 177] width 343 height 306
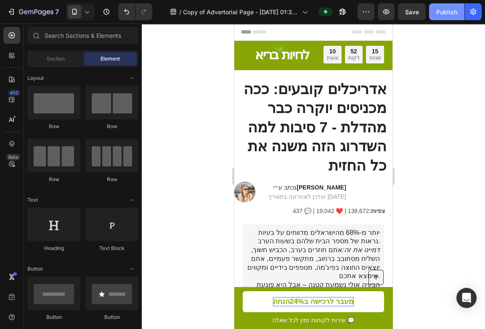
click at [438, 17] on button "Publish" at bounding box center [446, 11] width 35 height 17
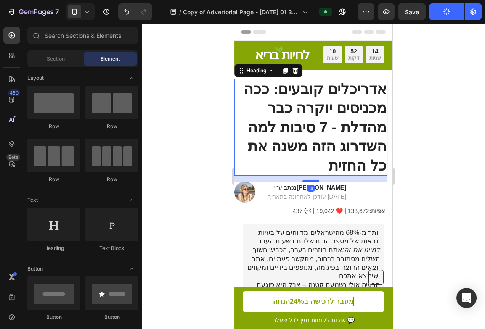
click at [325, 97] on p "⁠⁠⁠⁠⁠⁠⁠ אדריכלים קובעים: ככה מכניסים יוקרה כבר מהדלת - 7 סיבות למה השדרוג הזה מ…" at bounding box center [310, 128] width 151 height 96
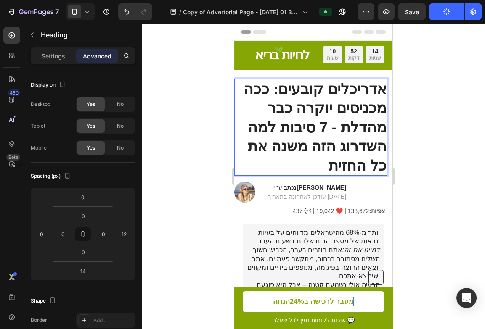
click at [325, 97] on p "אדריכלים קובעים: ככה מכניסים יוקרה כבר מהדלת - 7 סיבות למה השדרוג הזה משנה את כ…" at bounding box center [310, 128] width 151 height 96
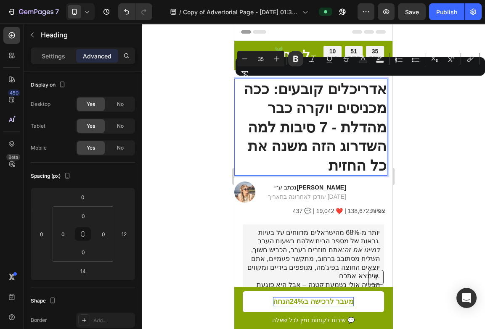
click at [282, 131] on strong "אדריכלים קובעים: ככה מכניסים יוקרה כבר מהדלת - 7 סיבות למה השדרוג הזה משנה את כ…" at bounding box center [315, 127] width 143 height 93
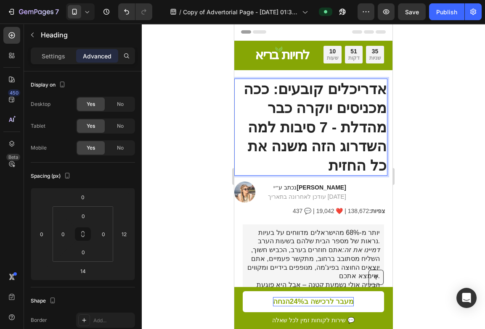
click at [282, 131] on strong "אדריכלים קובעים: ככה מכניסים יוקרה כבר מהדלת - 7 סיבות למה השדרוג הזה משנה את כ…" at bounding box center [315, 127] width 143 height 93
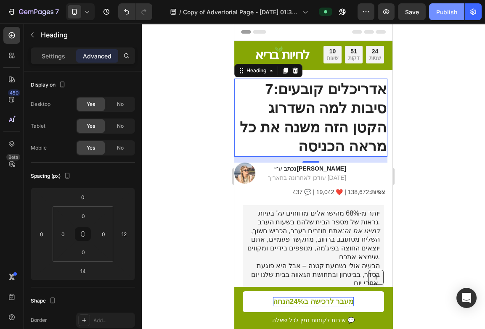
click at [443, 14] on div "Publish" at bounding box center [446, 12] width 21 height 9
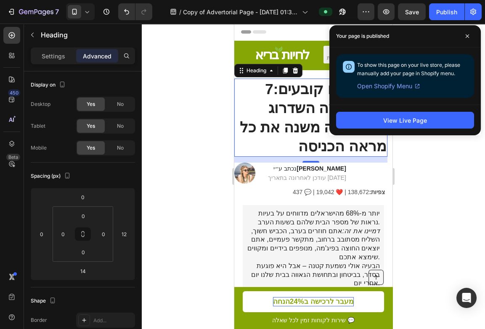
click at [208, 139] on div at bounding box center [313, 177] width 343 height 306
